Goal: Transaction & Acquisition: Subscribe to service/newsletter

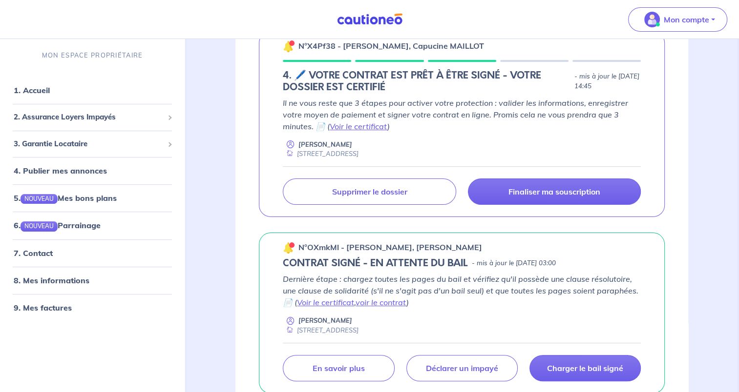
scroll to position [242, 0]
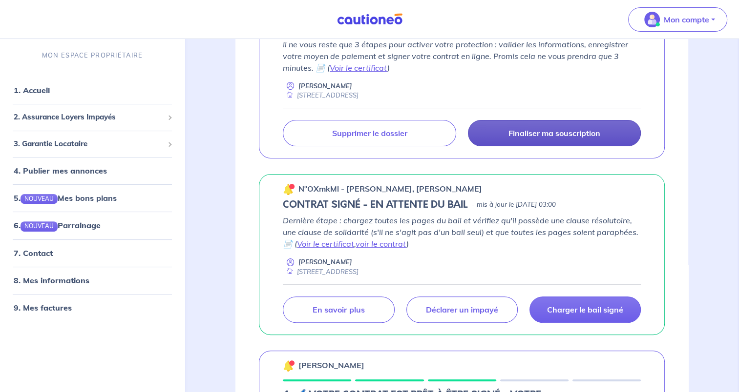
click at [562, 139] on link "Finaliser ma souscription" at bounding box center [554, 133] width 173 height 26
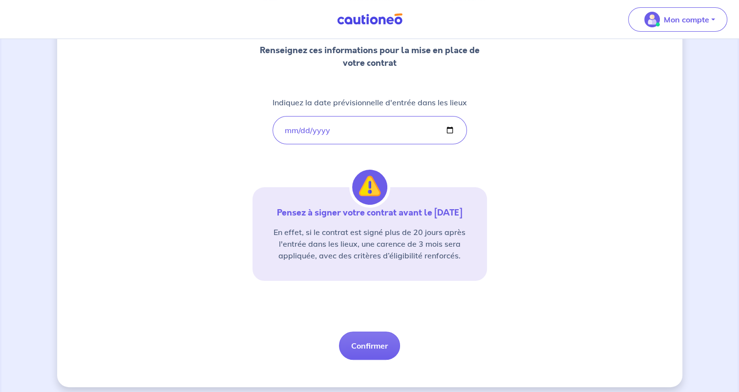
scroll to position [142, 0]
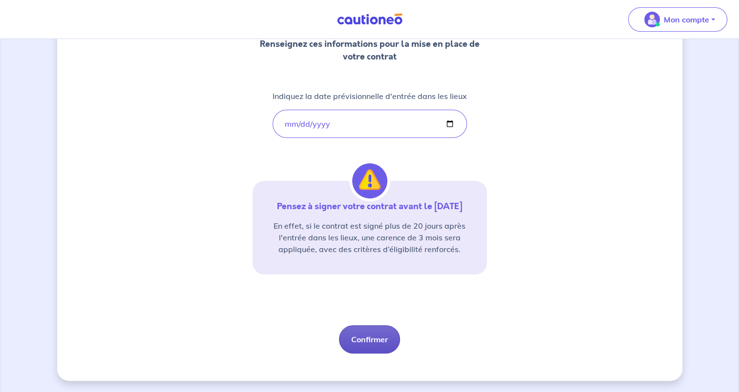
click at [363, 328] on button "Confirmer" at bounding box center [369, 340] width 61 height 28
select select "FR"
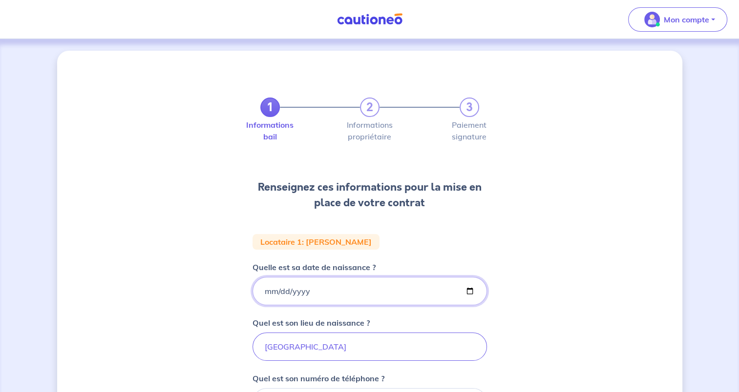
click at [471, 291] on input "1999-09-22" at bounding box center [369, 291] width 234 height 28
click at [529, 254] on div "1 2 3 Informations bail Informations propriétaire Paiement signature Renseignez…" at bounding box center [369, 329] width 625 height 557
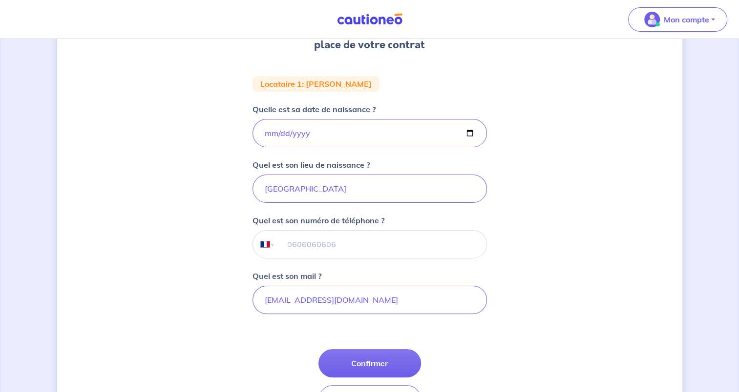
scroll to position [164, 0]
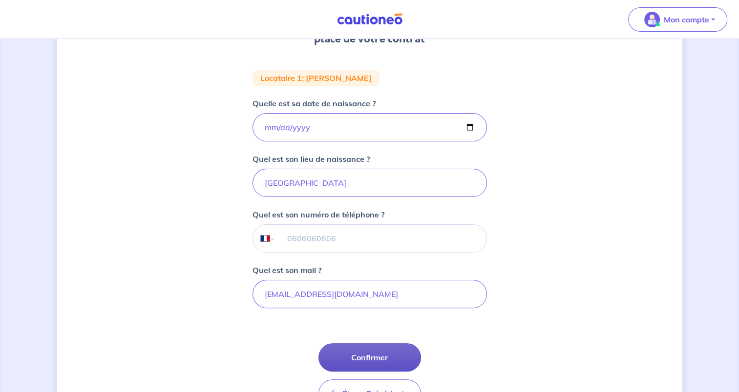
click at [371, 360] on button "Confirmer" at bounding box center [369, 358] width 103 height 28
select select "FR"
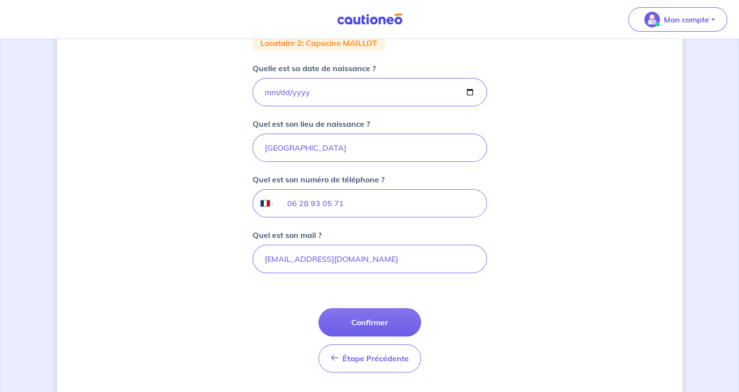
scroll to position [212, 0]
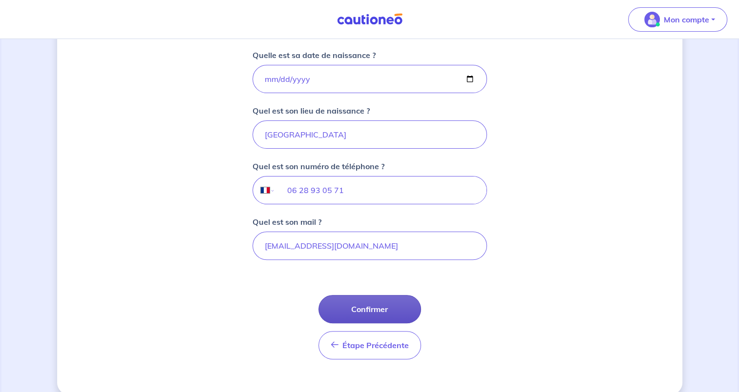
click at [397, 310] on button "Confirmer" at bounding box center [369, 309] width 103 height 28
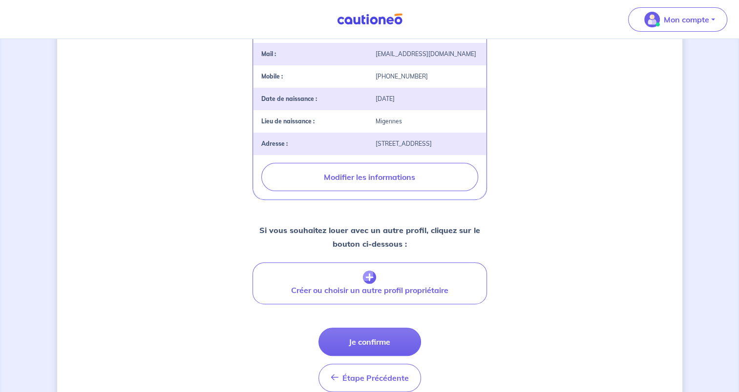
scroll to position [286, 0]
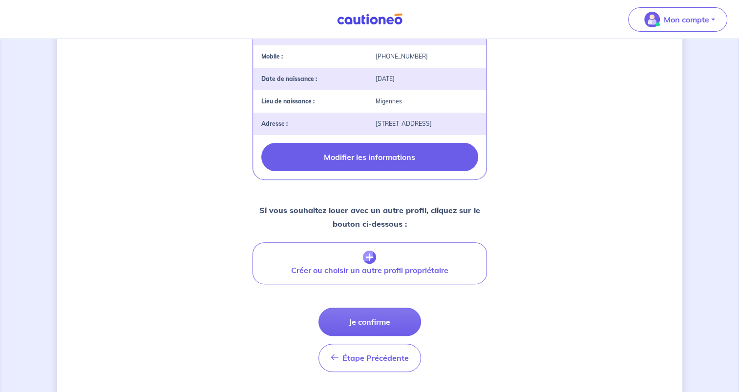
click at [370, 169] on button "Modifier les informations" at bounding box center [369, 157] width 217 height 28
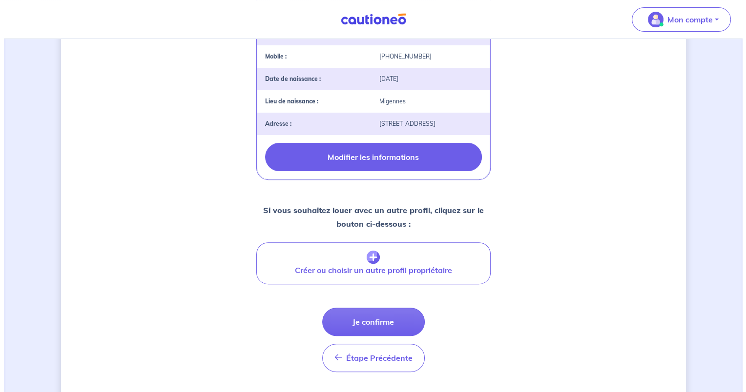
scroll to position [230, 0]
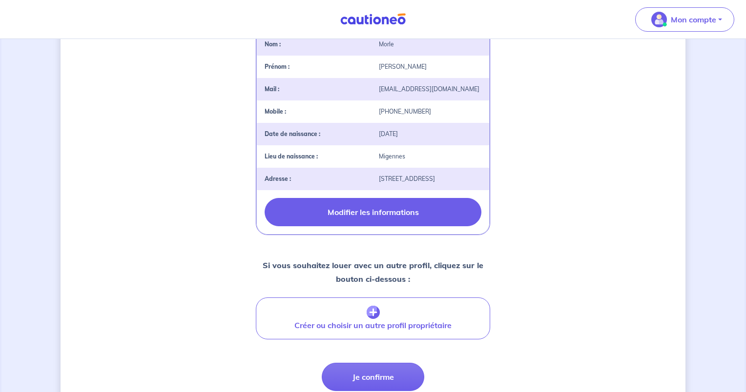
select select "FR"
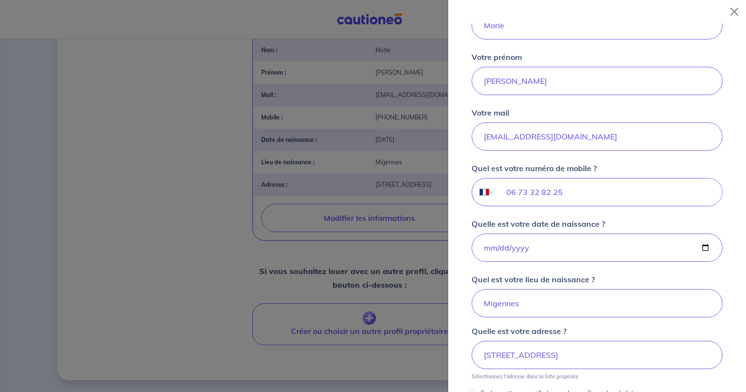
scroll to position [162, 0]
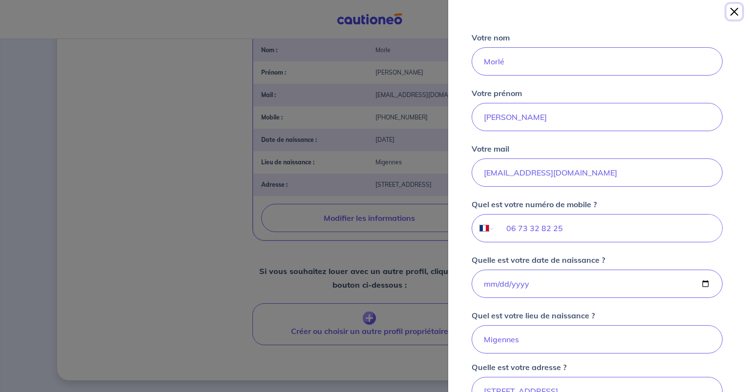
click at [734, 10] on button "Close" at bounding box center [734, 12] width 16 height 16
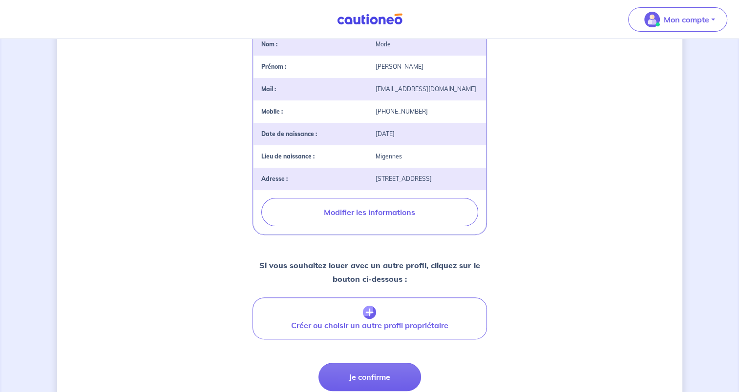
scroll to position [318, 0]
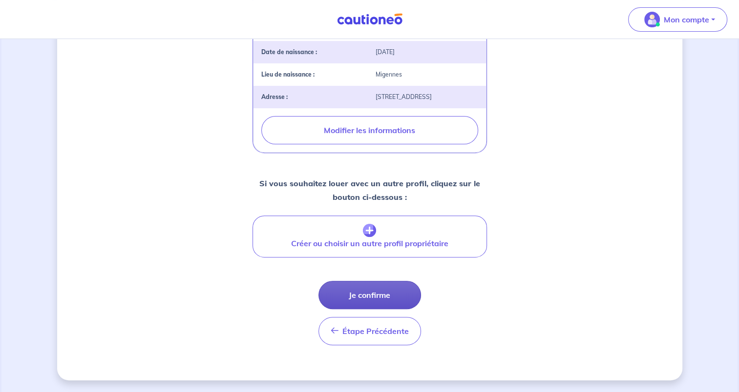
click at [367, 299] on button "Je confirme" at bounding box center [369, 295] width 103 height 28
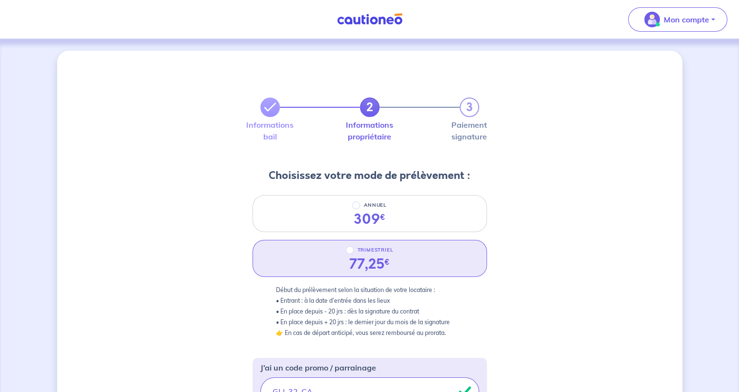
click at [351, 254] on div "TRIMESTRIEL" at bounding box center [370, 251] width 48 height 12
radio input "true"
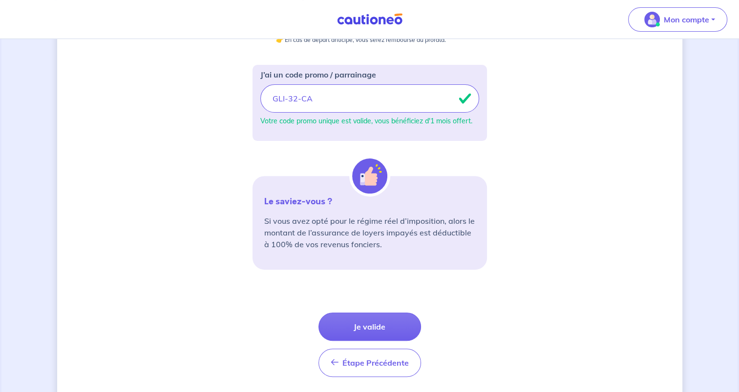
scroll to position [320, 0]
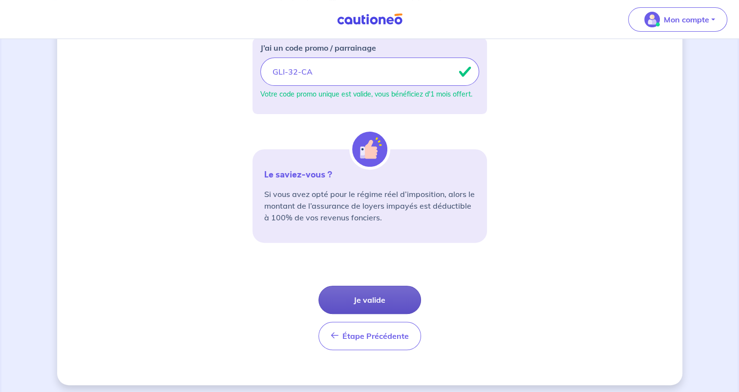
click at [387, 298] on button "Je valide" at bounding box center [369, 300] width 103 height 28
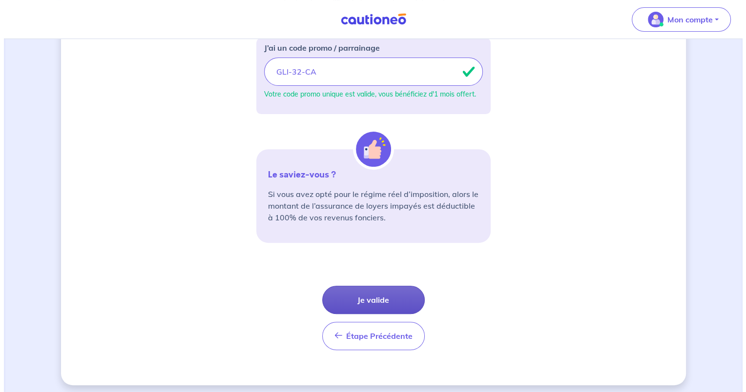
scroll to position [0, 0]
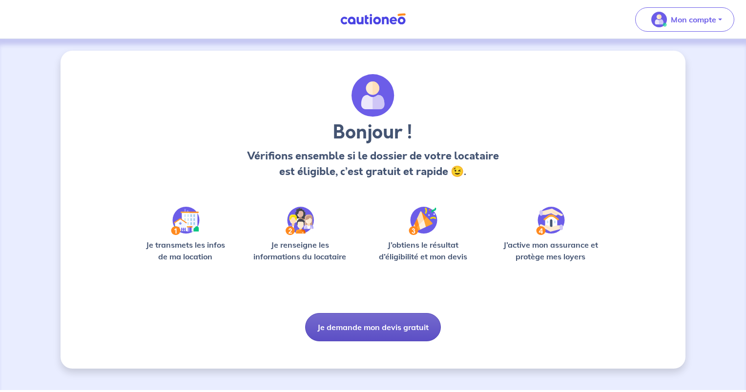
click at [396, 334] on button "Je demande mon devis gratuit" at bounding box center [373, 327] width 136 height 28
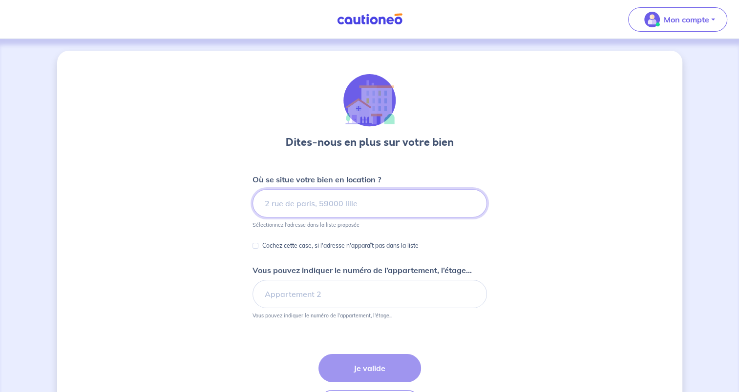
click at [431, 200] on input at bounding box center [369, 203] width 234 height 28
type input "iyiyu"
click at [256, 246] on input "Cochez cette case, si l'adresse n'apparaît pas dans la liste" at bounding box center [255, 246] width 6 height 6
checkbox input "true"
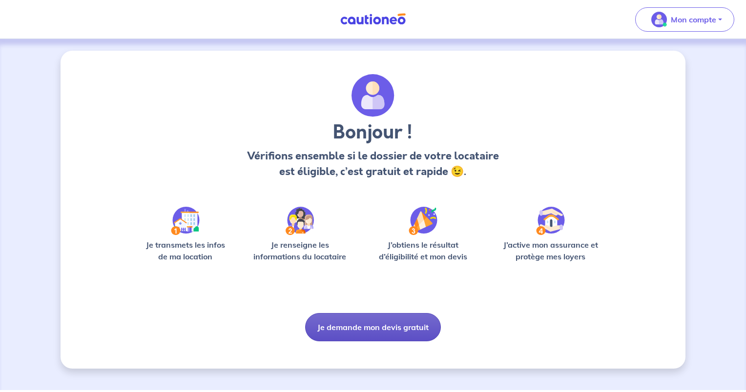
click at [384, 327] on button "Je demande mon devis gratuit" at bounding box center [373, 327] width 136 height 28
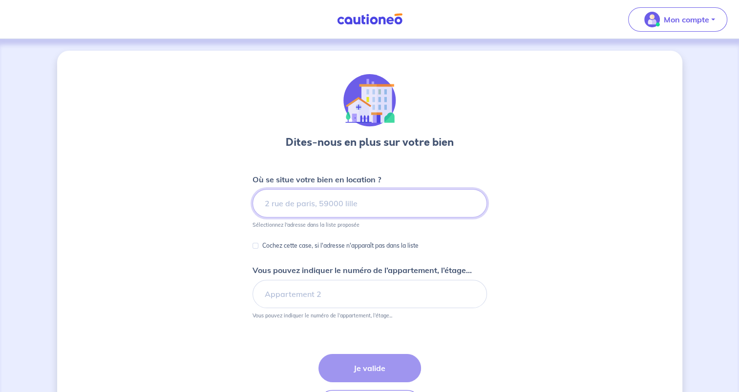
click at [330, 212] on input at bounding box center [369, 203] width 234 height 28
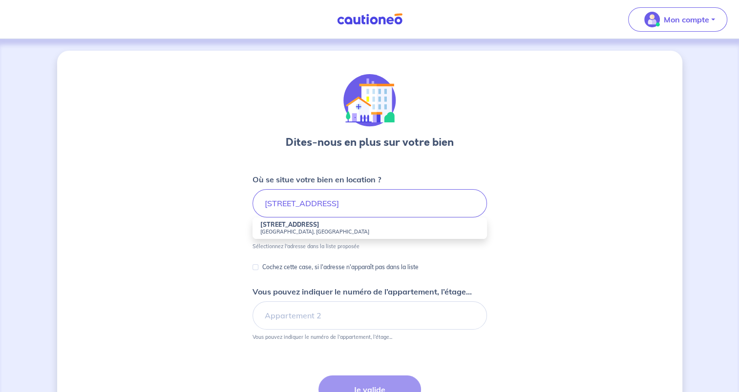
click at [369, 230] on small "Beaumont, France" at bounding box center [369, 231] width 219 height 7
type input "20 Rue du Moulin Courtet, Beaumont, France"
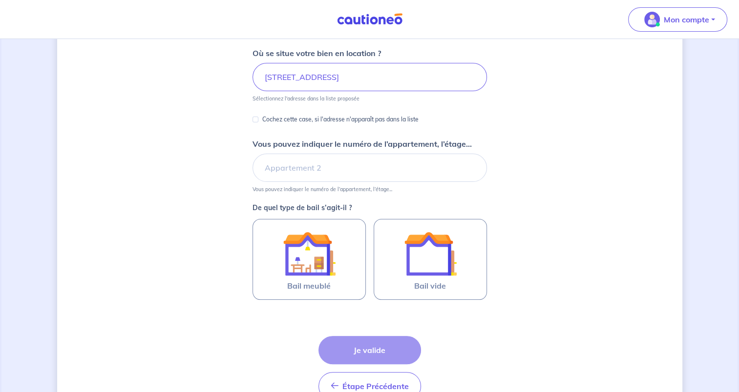
scroll to position [127, 0]
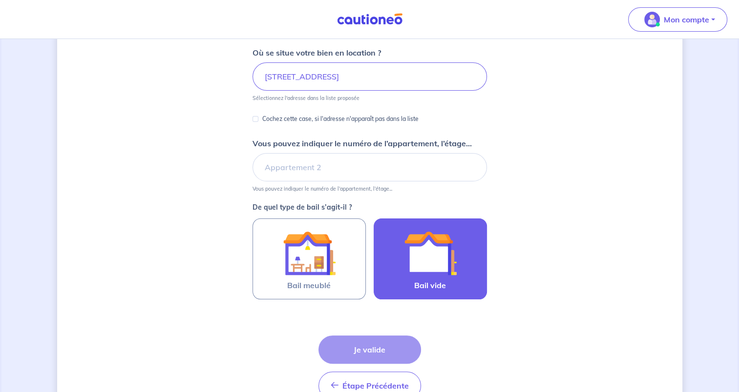
click at [423, 269] on img at bounding box center [430, 253] width 53 height 53
click at [0, 0] on input "Bail vide" at bounding box center [0, 0] width 0 height 0
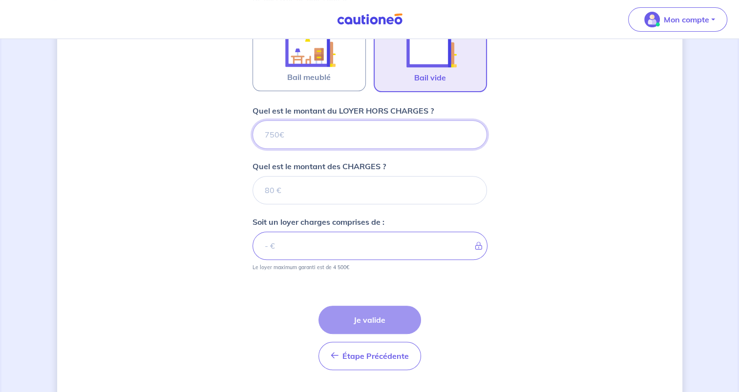
scroll to position [358, 0]
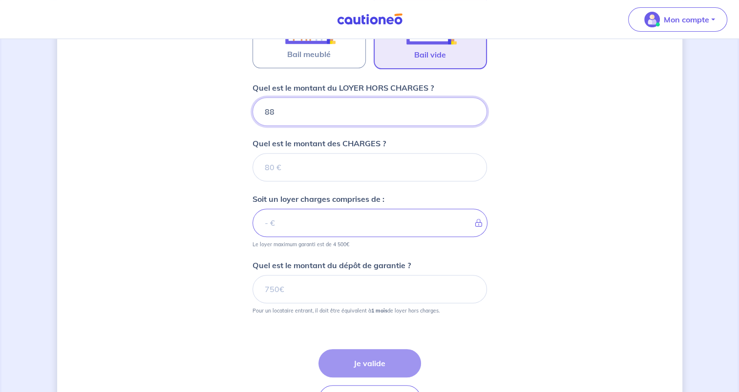
type input "880"
click at [423, 164] on input "Quel est le montant des CHARGES ?" at bounding box center [369, 167] width 234 height 28
type input "20"
type input "900"
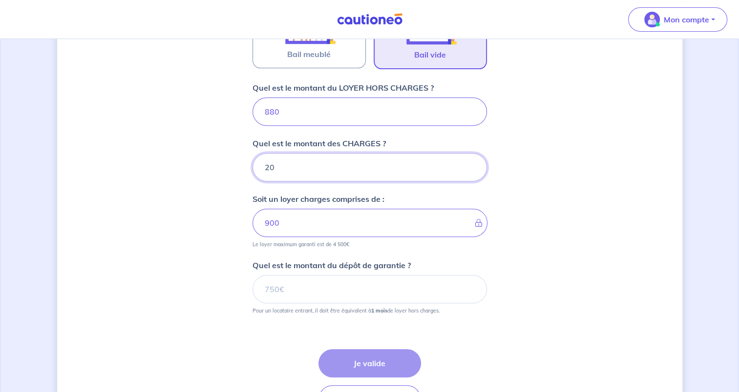
type input "20"
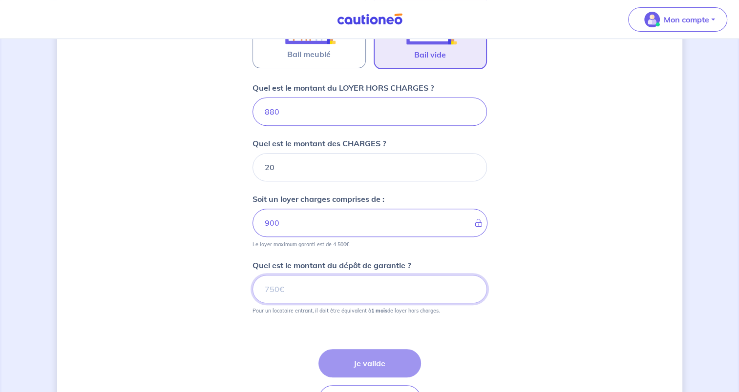
click at [431, 291] on input "Quel est le montant du dépôt de garantie ?" at bounding box center [369, 289] width 234 height 28
type input "880"
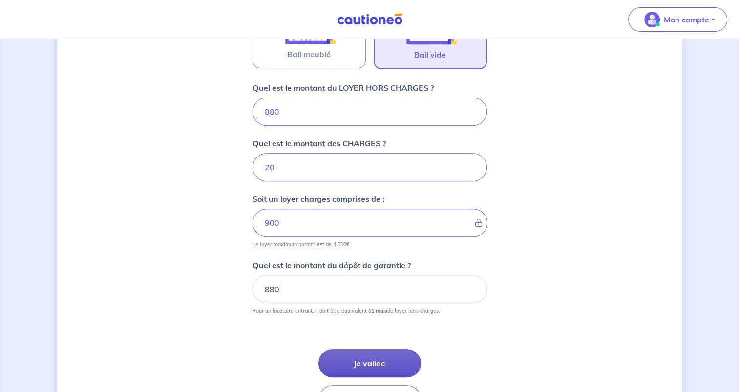
click at [395, 369] on button "Je valide" at bounding box center [369, 364] width 103 height 28
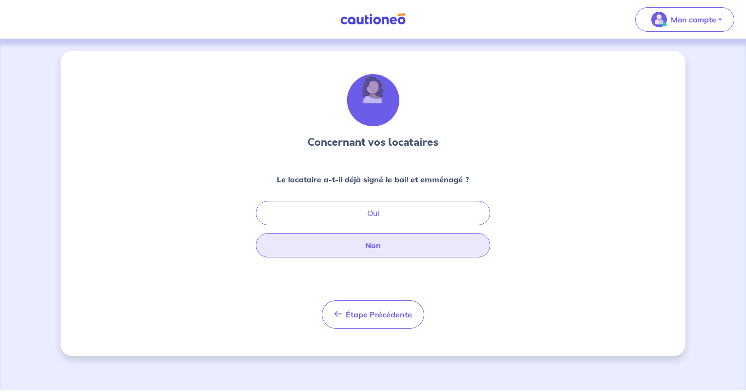
click at [443, 245] on button "Non" at bounding box center [373, 245] width 234 height 24
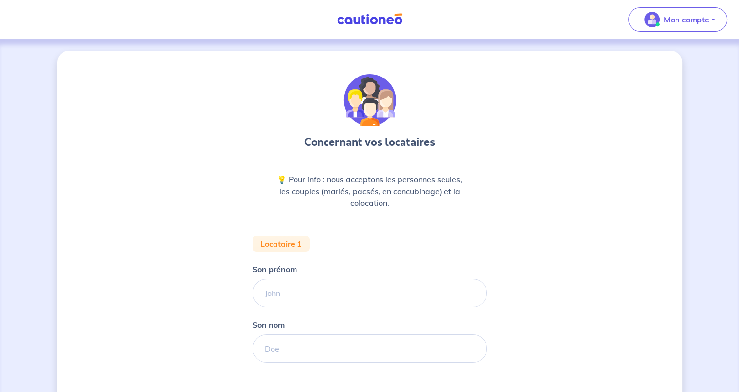
click at [421, 295] on input "Son prénom" at bounding box center [369, 293] width 234 height 28
type input "Joël"
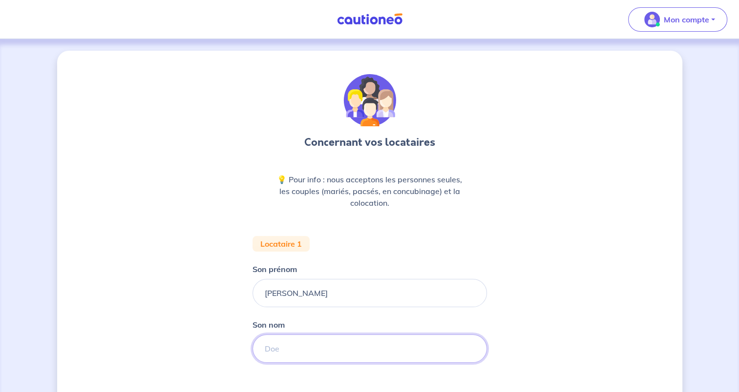
type input "Juvigny"
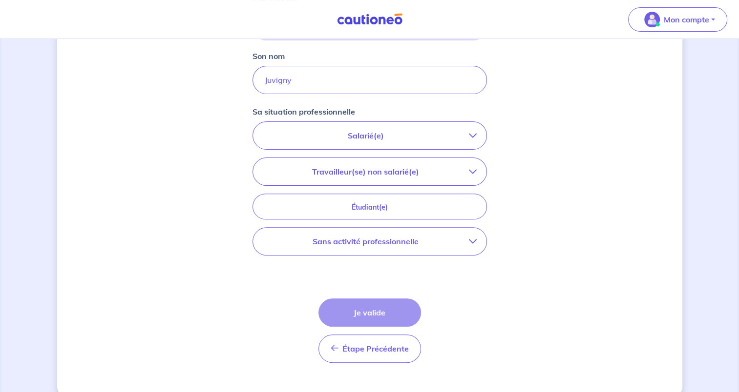
scroll to position [285, 0]
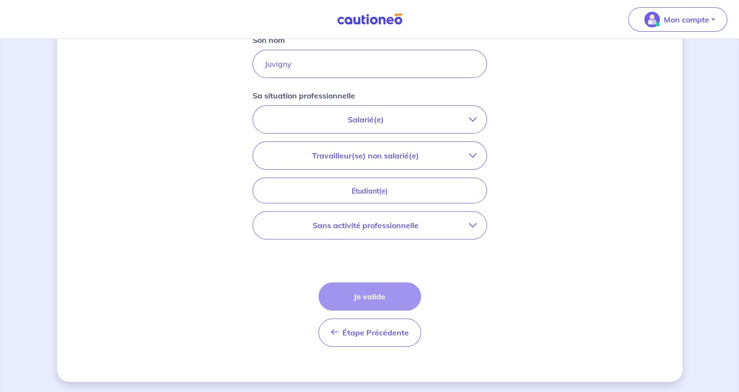
click at [465, 230] on p "Sans activité professionnelle" at bounding box center [366, 226] width 206 height 12
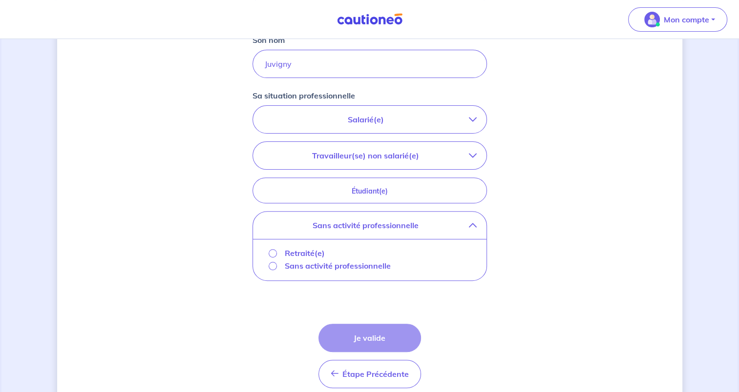
click at [310, 251] on p "Retraité(e)" at bounding box center [305, 254] width 40 height 12
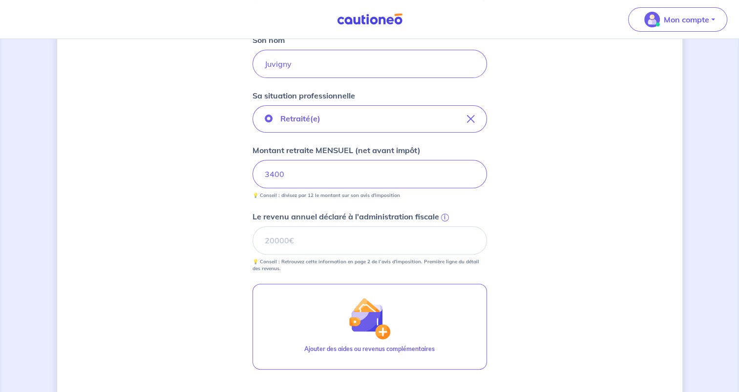
click at [527, 293] on div "Concernant vos locataires 💡 Pour info : nous acceptons les personnes seules, le…" at bounding box center [369, 141] width 625 height 751
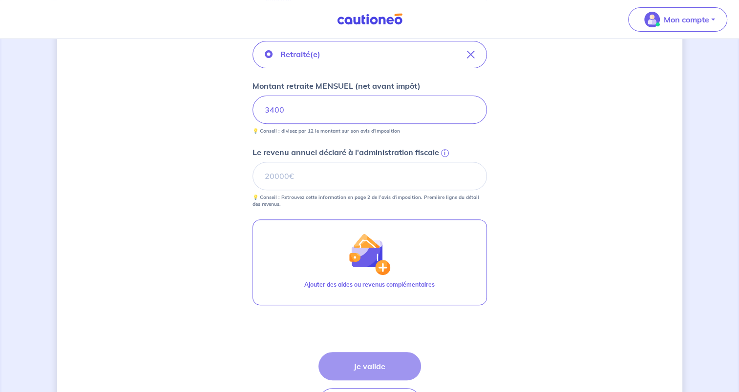
scroll to position [419, 0]
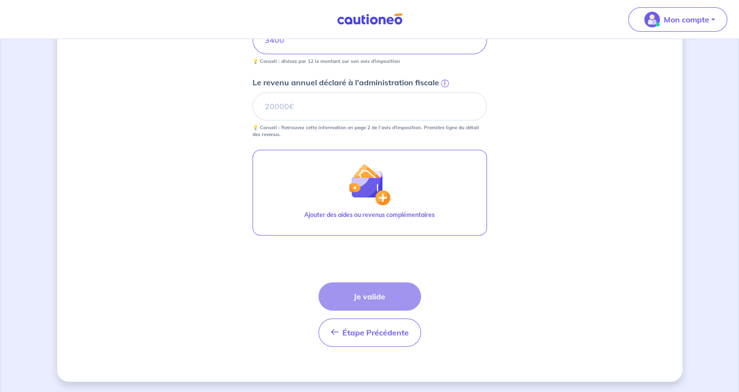
click at [386, 297] on div "Étape Précédente Précédent Je valide Je valide" at bounding box center [369, 315] width 103 height 64
click at [403, 104] on input "Le revenu annuel déclaré à l'administration fiscale i" at bounding box center [369, 106] width 234 height 28
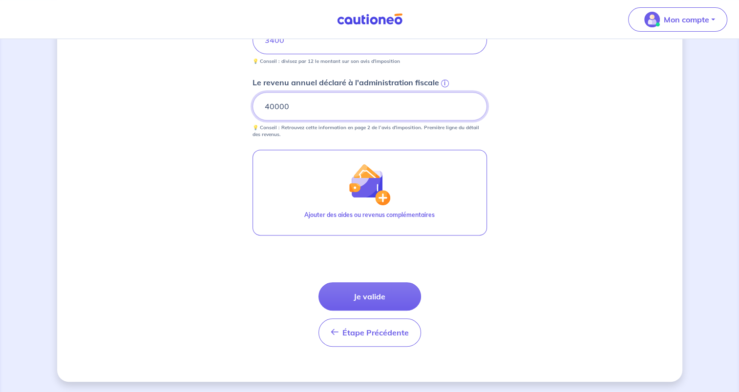
type input "40000"
click at [478, 273] on form "Locataire 1 Son prénom Joël Son nom Juvigny Sa situation professionnelle Retrai…" at bounding box center [369, 86] width 234 height 538
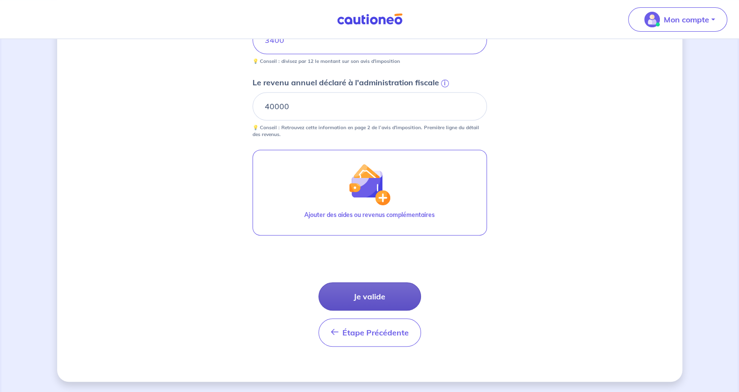
click at [392, 297] on button "Je valide" at bounding box center [369, 297] width 103 height 28
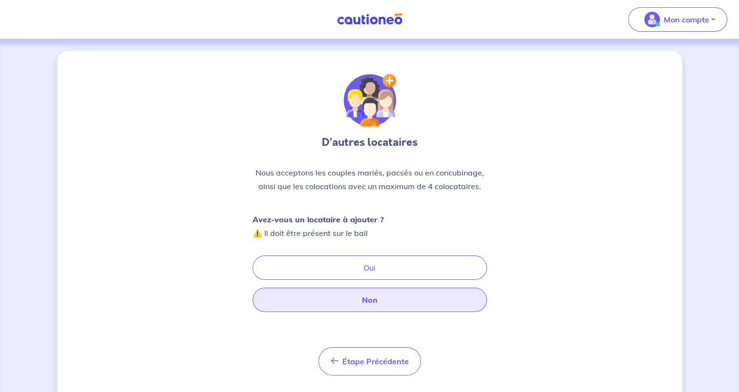
click at [435, 304] on button "Non" at bounding box center [369, 300] width 234 height 24
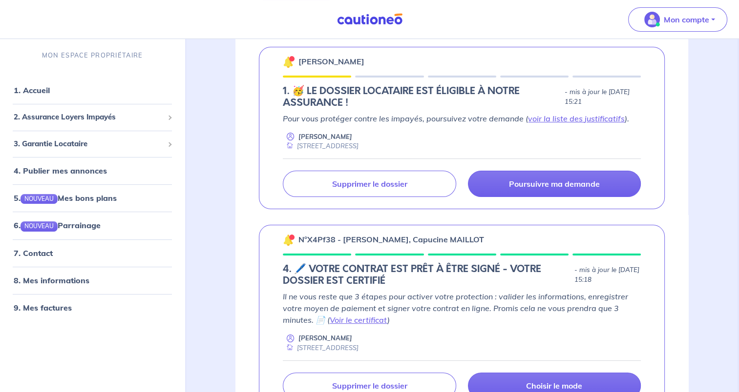
scroll to position [162, 0]
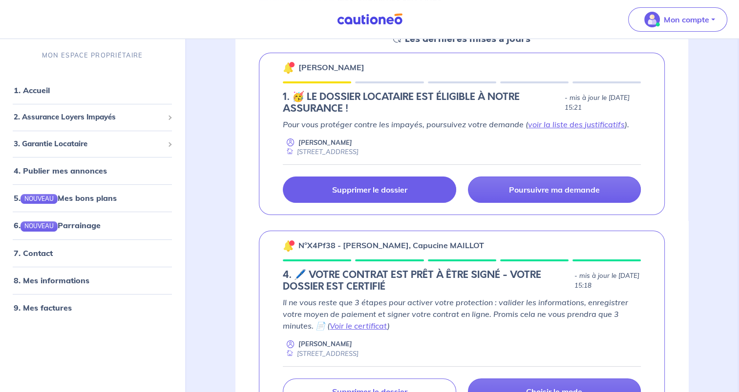
click at [410, 192] on link "Supprimer le dossier" at bounding box center [369, 190] width 173 height 26
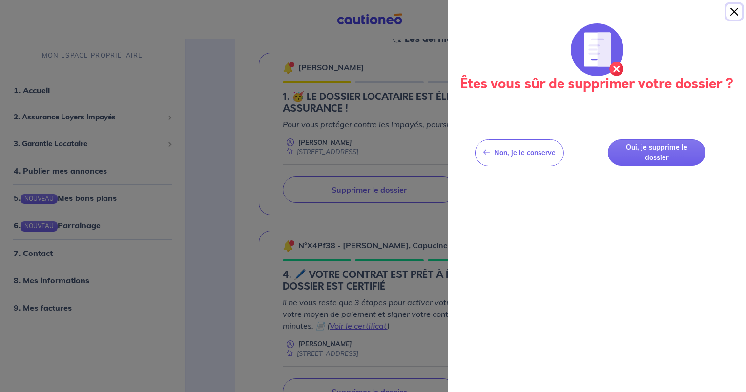
click at [737, 14] on button "Close" at bounding box center [734, 12] width 16 height 16
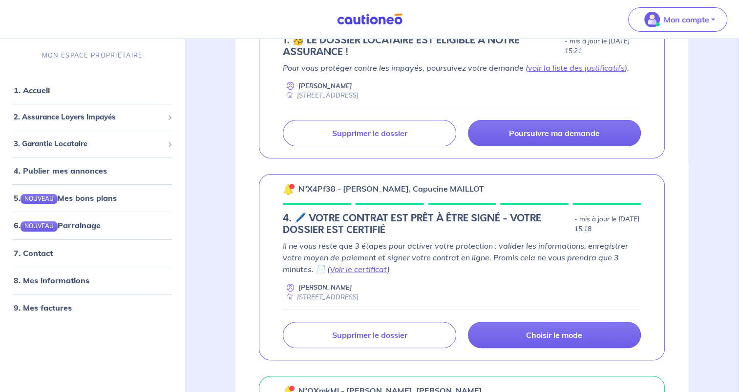
scroll to position [221, 0]
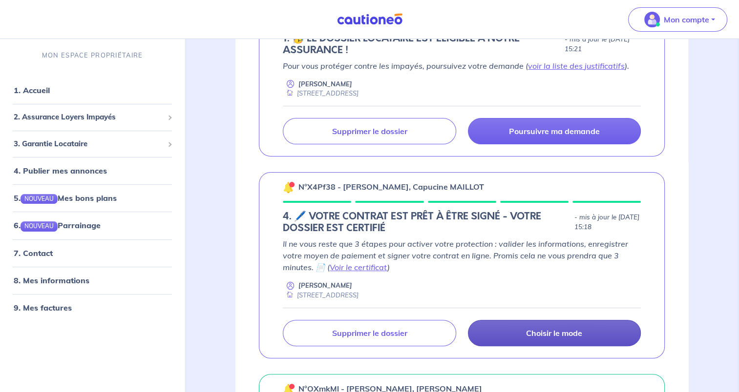
click at [572, 330] on p "Choisir le mode" at bounding box center [554, 334] width 56 height 10
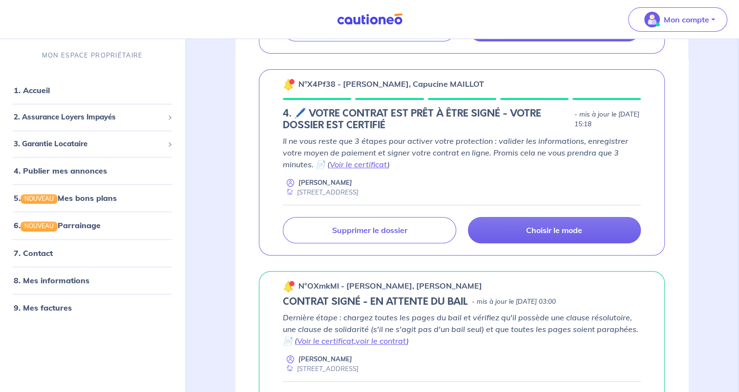
scroll to position [337, 0]
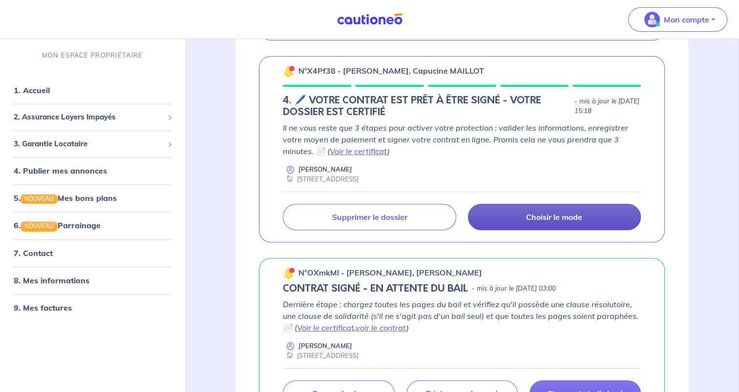
click at [531, 212] on p "Choisir le mode" at bounding box center [554, 217] width 56 height 10
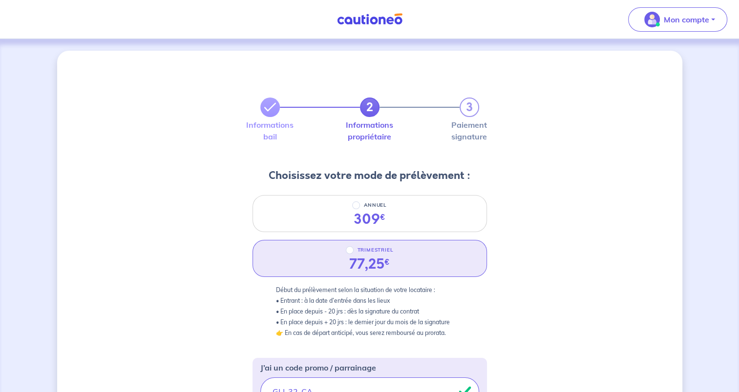
click at [462, 246] on div "TRIMESTRIEL 77,25 €" at bounding box center [369, 258] width 234 height 37
radio input "true"
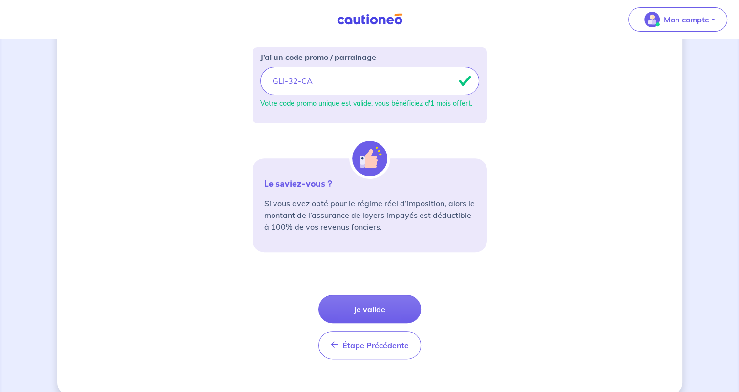
scroll to position [312, 0]
click at [348, 311] on button "Je valide" at bounding box center [369, 308] width 103 height 28
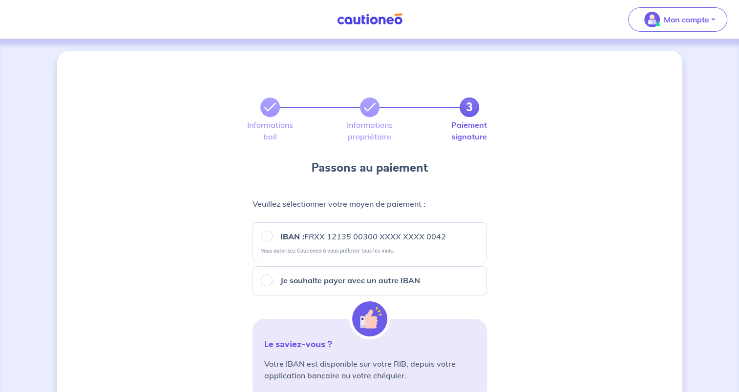
click at [378, 229] on div "IBAN : FRXX 12135 00300 XXXX XXXX 0042 Vous autorisez Cautioneo à vous prélever…" at bounding box center [369, 243] width 234 height 40
click at [264, 239] on input "IBAN : FRXX 12135 00300 XXXX XXXX 0042" at bounding box center [267, 237] width 12 height 12
radio input "true"
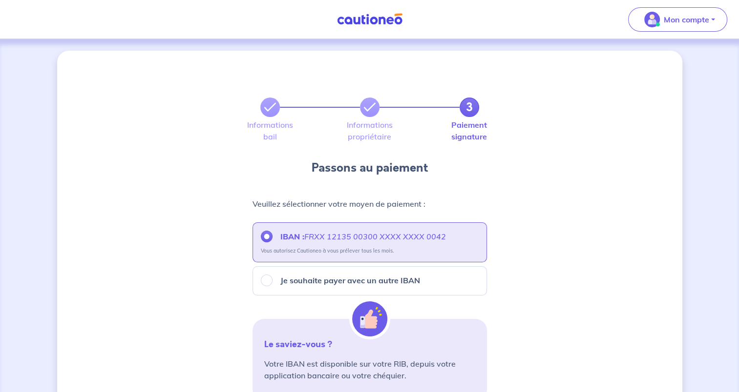
click at [266, 273] on div "Je souhaite payer avec un autre IBAN" at bounding box center [369, 281] width 234 height 29
click at [266, 281] on input "Je souhaite payer avec un autre IBAN" at bounding box center [267, 281] width 12 height 12
radio input "true"
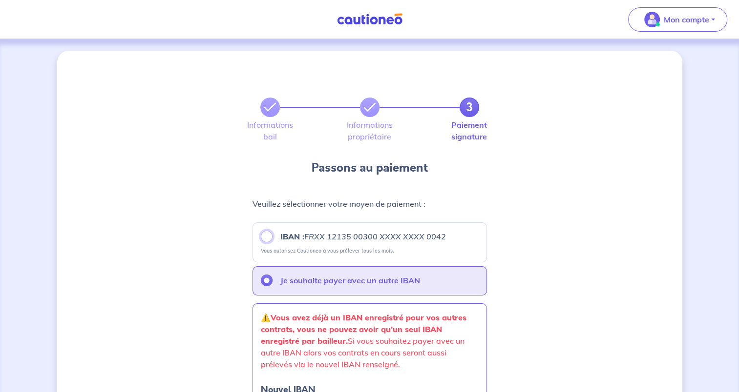
click at [262, 240] on input "IBAN : FRXX 12135 00300 XXXX XXXX 0042" at bounding box center [267, 237] width 12 height 12
radio input "true"
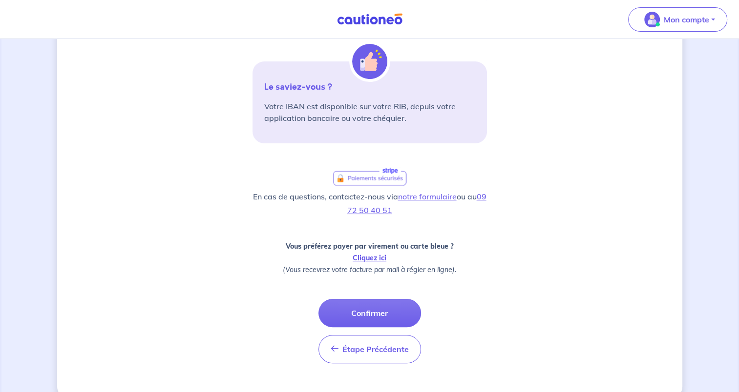
scroll to position [275, 0]
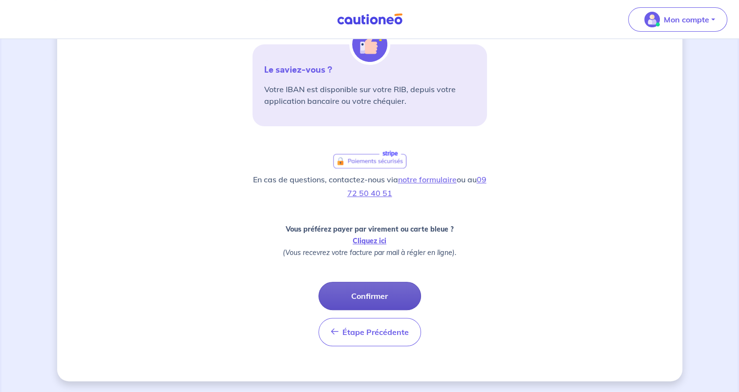
click at [394, 296] on button "Confirmer" at bounding box center [369, 296] width 103 height 28
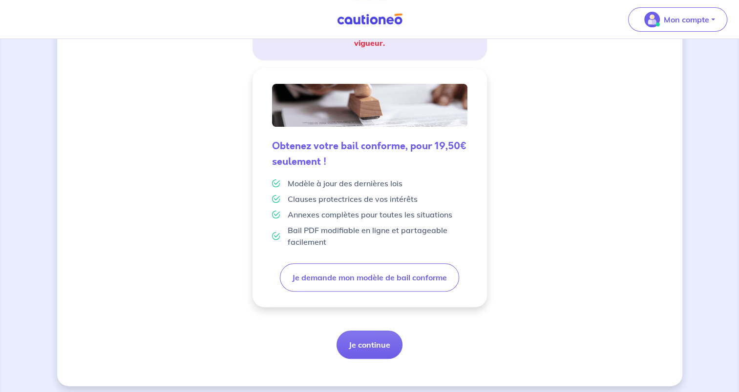
scroll to position [222, 0]
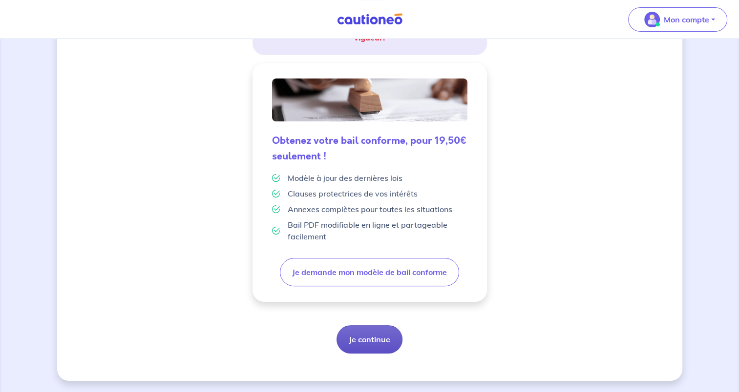
click at [379, 345] on button "Je continue" at bounding box center [369, 340] width 66 height 28
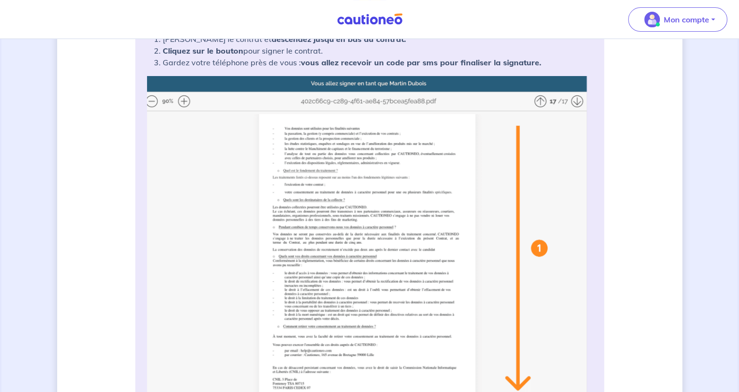
scroll to position [206, 0]
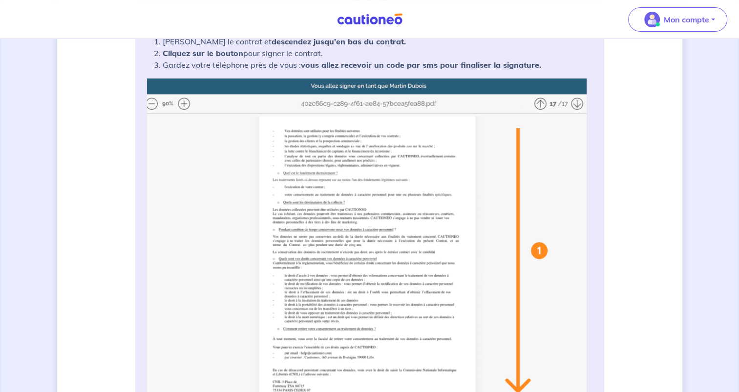
click at [578, 103] on img at bounding box center [369, 273] width 445 height 388
click at [540, 101] on img at bounding box center [369, 273] width 445 height 388
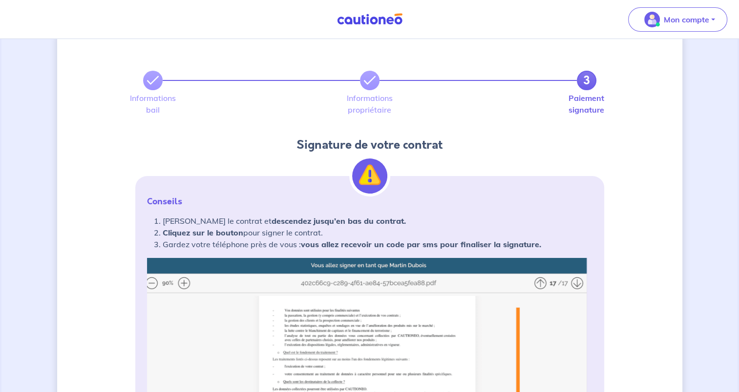
scroll to position [0, 0]
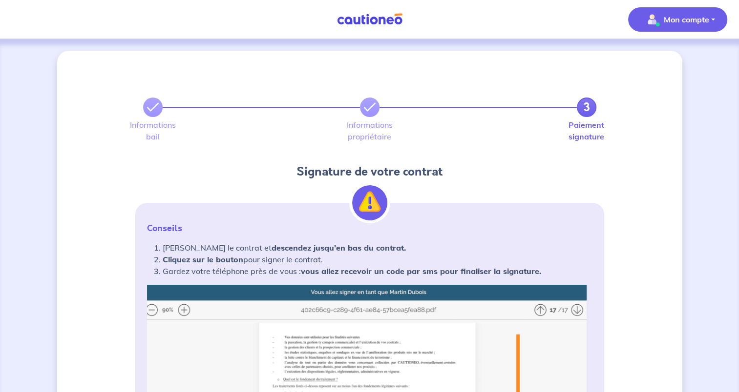
click at [678, 26] on span "Mon compte" at bounding box center [674, 20] width 69 height 16
click at [370, 13] on img at bounding box center [369, 19] width 73 height 12
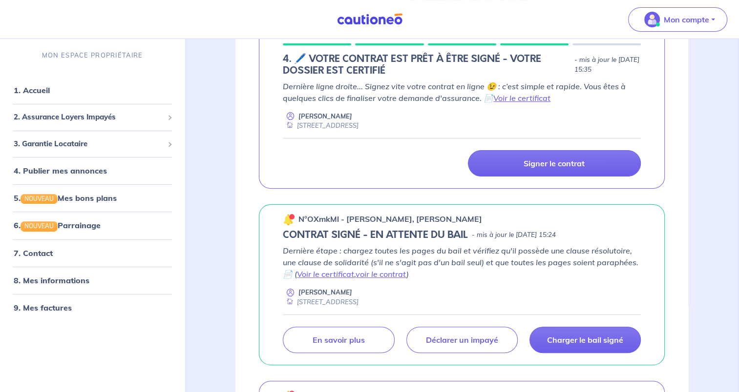
scroll to position [144, 0]
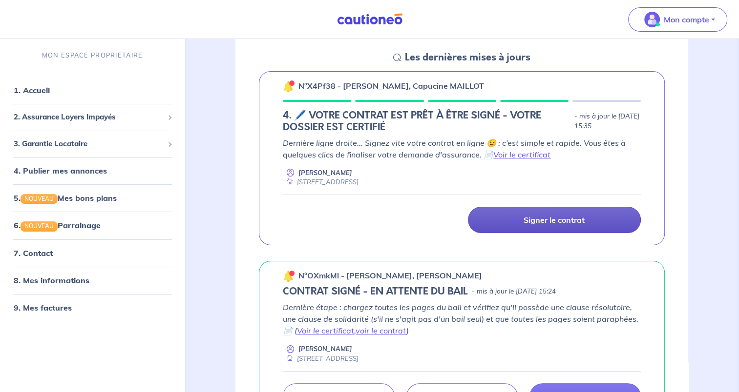
click at [558, 215] on p "Signer le contrat" at bounding box center [553, 220] width 61 height 10
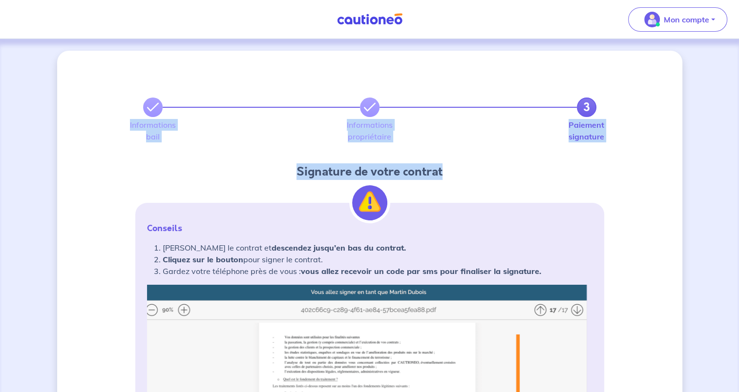
drag, startPoint x: 741, startPoint y: 83, endPoint x: 747, endPoint y: 156, distance: 73.5
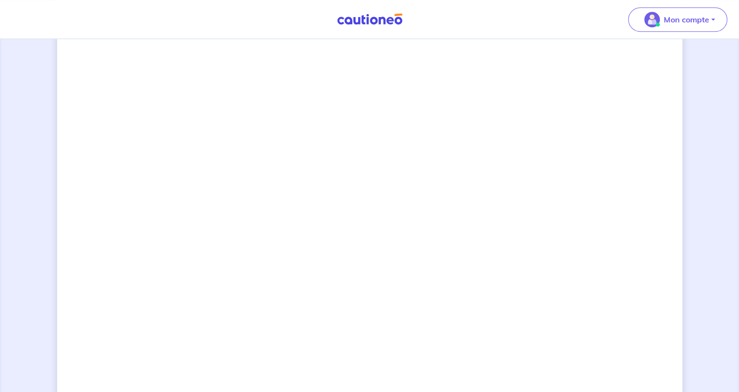
scroll to position [830, 0]
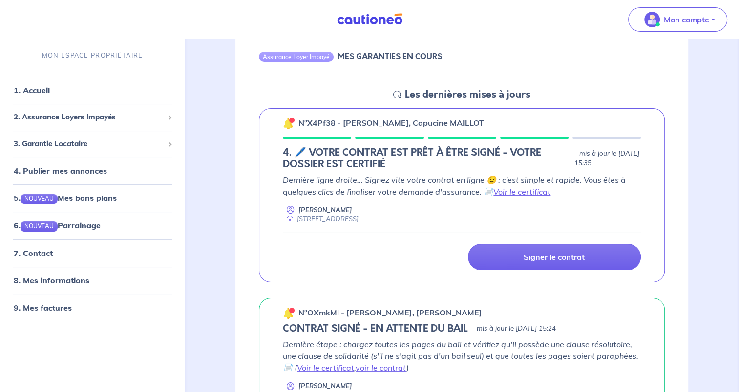
scroll to position [130, 0]
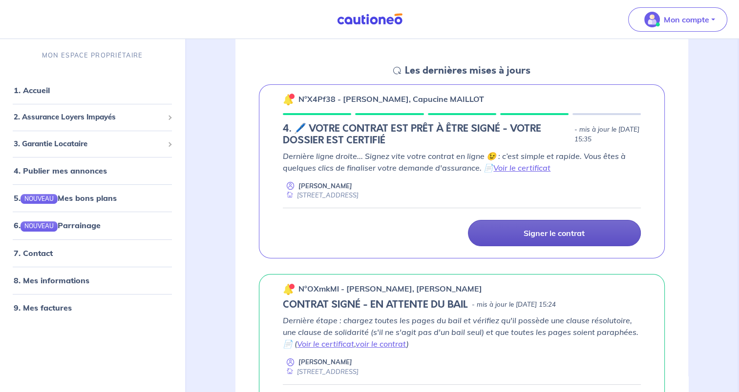
click at [561, 242] on link "Signer le contrat" at bounding box center [554, 233] width 173 height 26
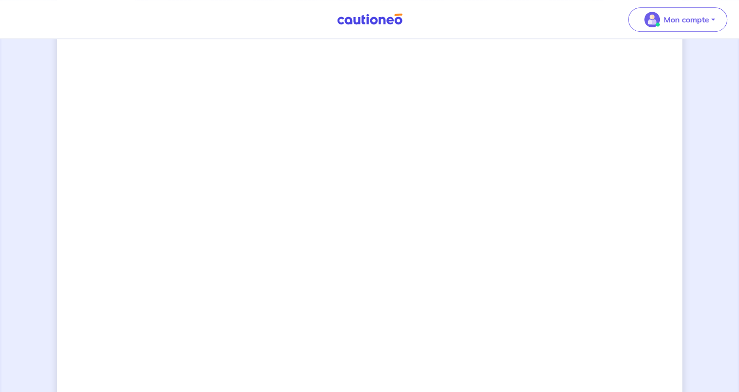
scroll to position [658, 0]
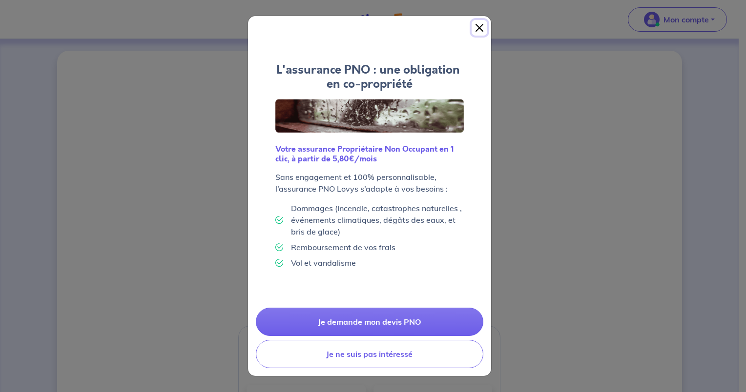
click at [480, 29] on button "Close" at bounding box center [480, 28] width 16 height 16
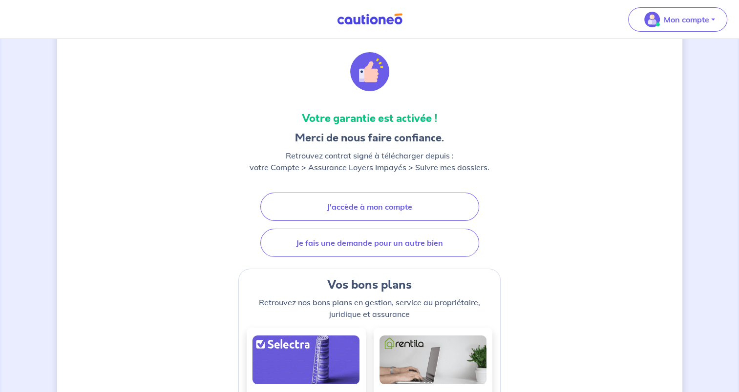
scroll to position [42, 0]
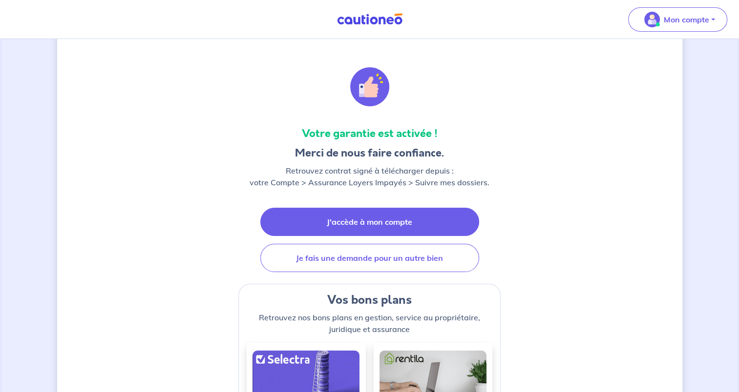
click at [376, 216] on link "J'accède à mon compte" at bounding box center [369, 222] width 219 height 28
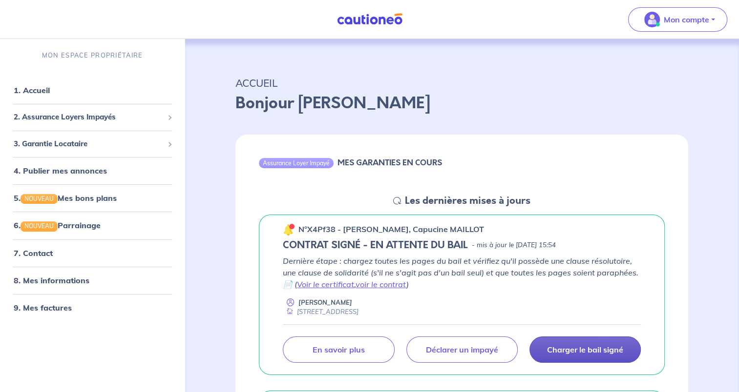
click at [571, 356] on link "Charger le bail signé" at bounding box center [584, 350] width 111 height 26
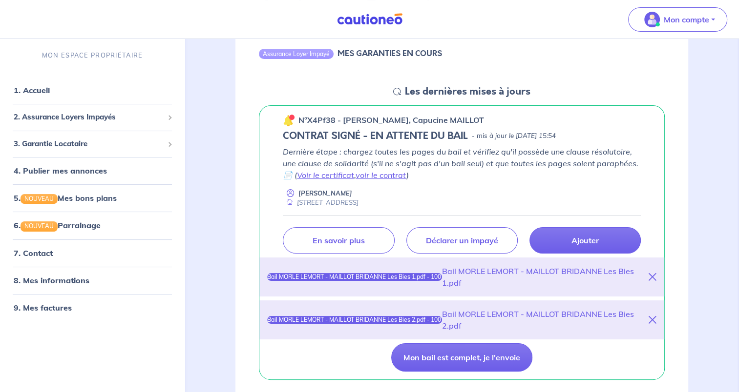
scroll to position [150, 0]
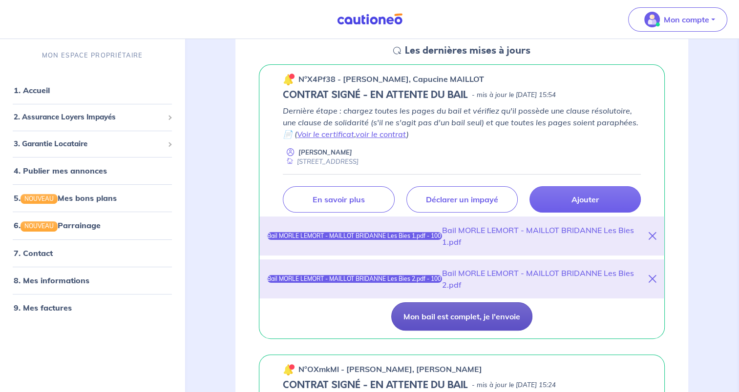
click at [492, 323] on button "Mon bail est complet, je l'envoie" at bounding box center [461, 317] width 141 height 28
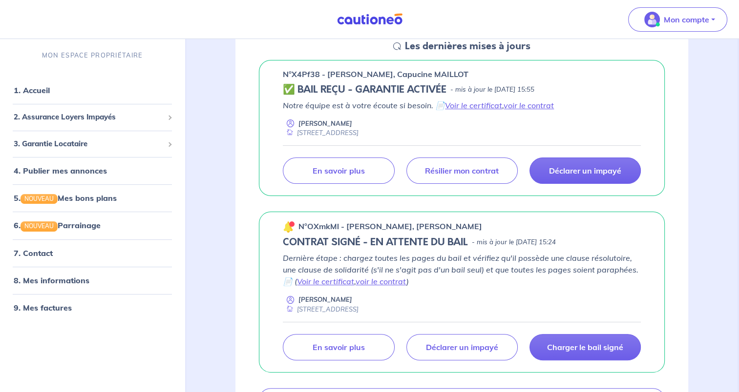
scroll to position [157, 0]
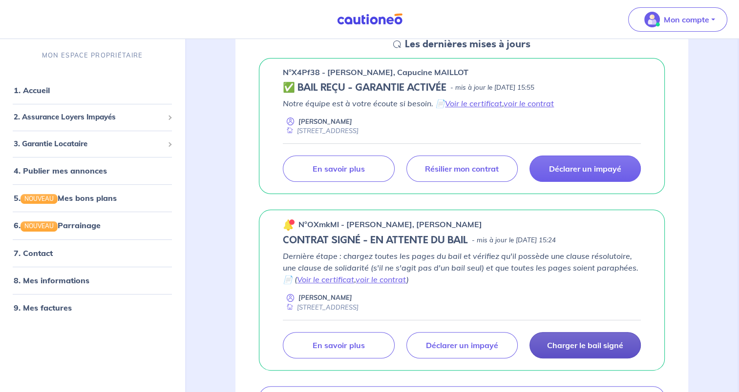
click at [600, 344] on p "Charger le bail signé" at bounding box center [585, 346] width 76 height 10
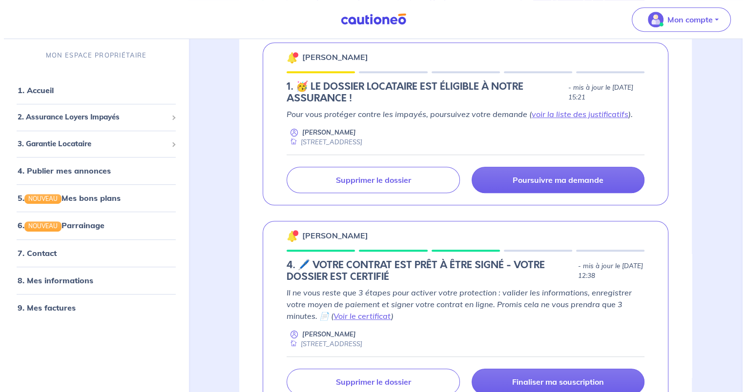
scroll to position [505, 0]
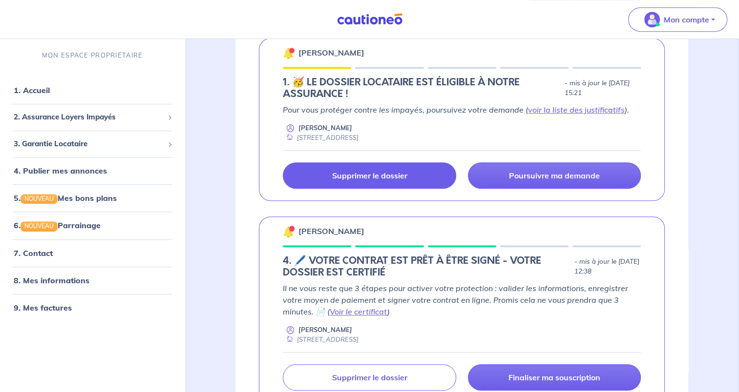
click at [375, 172] on p "Supprimer le dossier" at bounding box center [368, 176] width 75 height 10
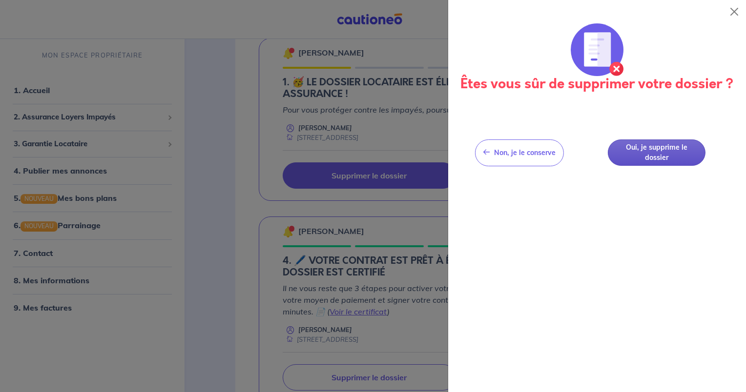
click at [636, 157] on button "Oui, je supprime le dossier" at bounding box center [657, 153] width 98 height 27
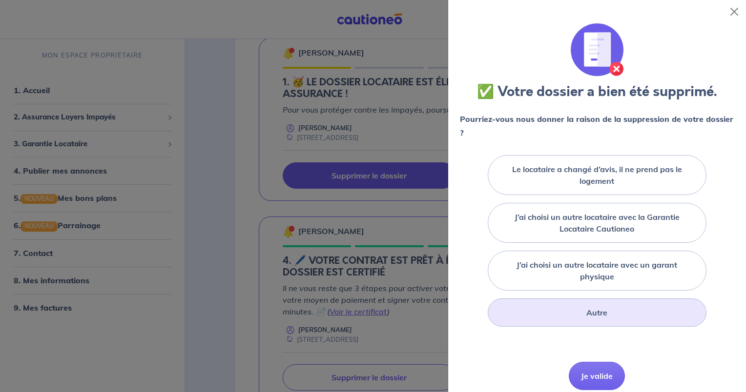
click at [605, 312] on div "Autre" at bounding box center [597, 313] width 219 height 28
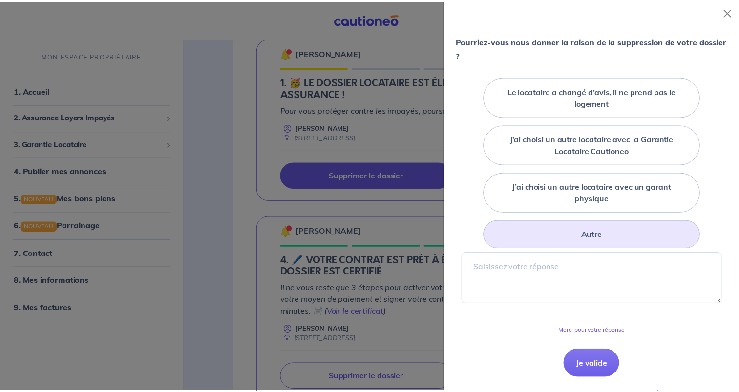
scroll to position [87, 0]
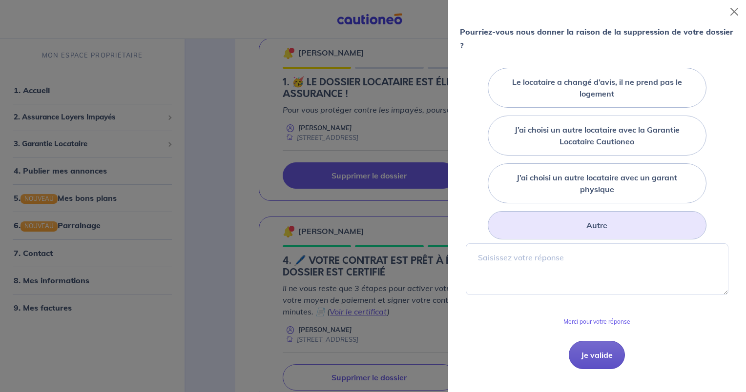
click at [595, 361] on button "Je valide" at bounding box center [597, 355] width 56 height 28
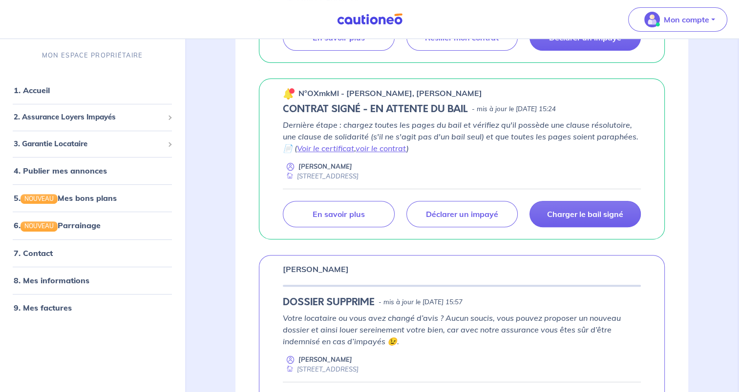
scroll to position [0, 0]
